Goal: Task Accomplishment & Management: Use online tool/utility

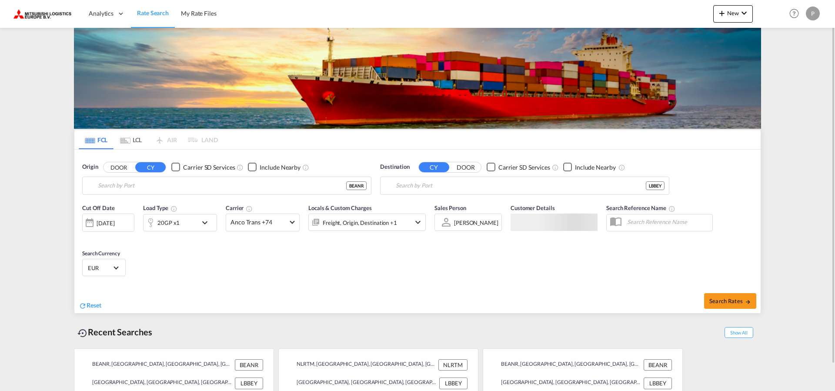
type input "[GEOGRAPHIC_DATA], BEANR"
type input "[GEOGRAPHIC_DATA], LBBEY"
click at [717, 9] on md-icon "icon-plus 400-fg" at bounding box center [721, 13] width 10 height 10
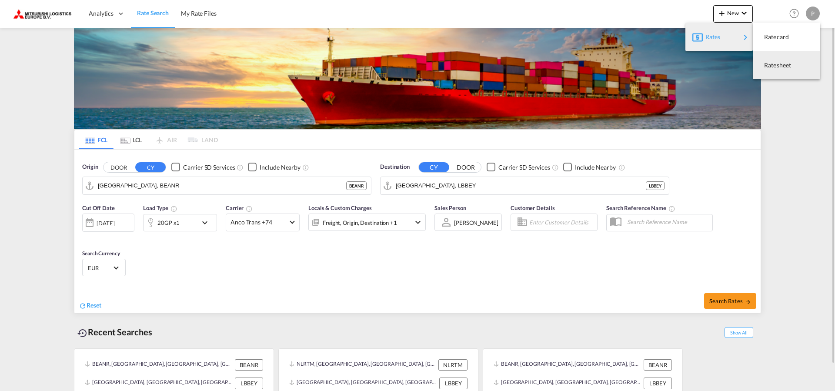
click at [782, 72] on div "Ratesheet" at bounding box center [780, 65] width 32 height 22
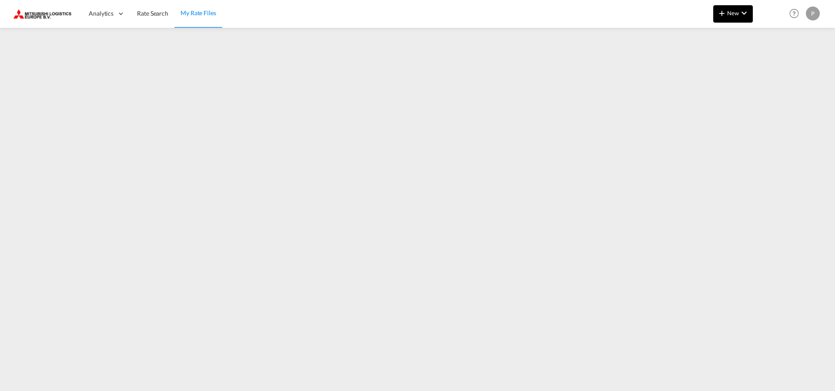
click at [739, 12] on md-icon "icon-chevron-down" at bounding box center [744, 13] width 10 height 10
click at [768, 62] on span "Ratesheet" at bounding box center [769, 65] width 10 height 17
